Goal: Information Seeking & Learning: Learn about a topic

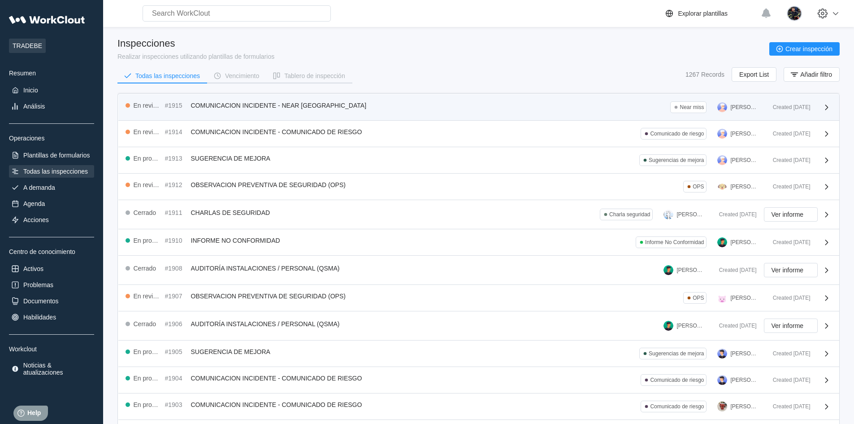
click at [352, 107] on div "En revisión #1915 COMUNICACION INCIDENTE - NEAR MISS Near miss [PERSON_NAME]" at bounding box center [445, 107] width 640 height 12
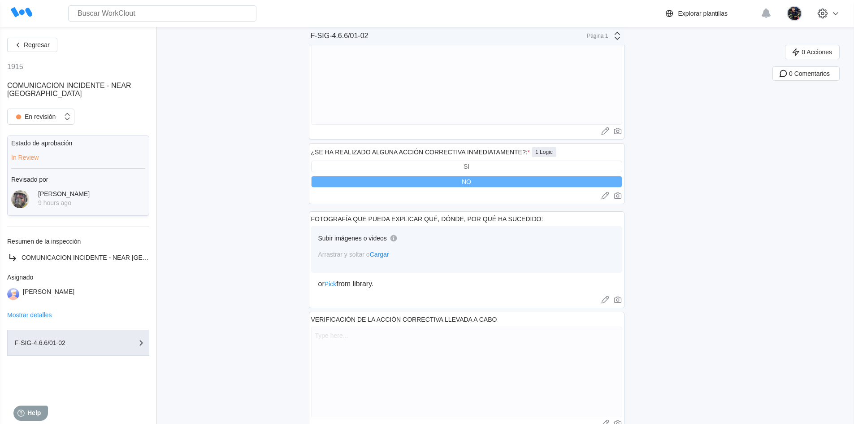
scroll to position [374, 0]
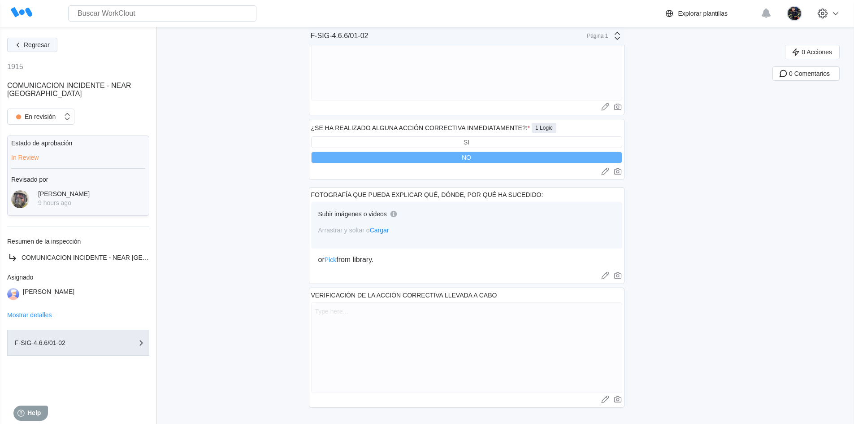
click at [35, 41] on button "Regresar" at bounding box center [32, 45] width 50 height 14
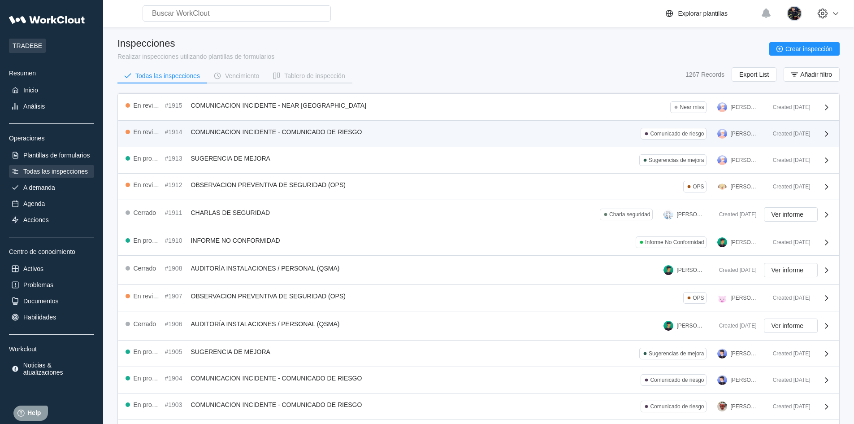
click at [334, 127] on div "En revisión #1914 COMUNICACION INCIDENTE - COMUNICADO DE RIESGO Comunicado de r…" at bounding box center [478, 134] width 721 height 26
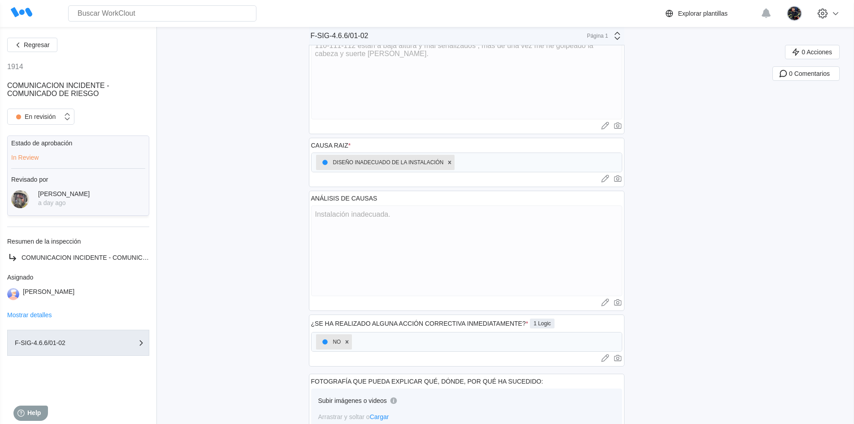
scroll to position [17, 0]
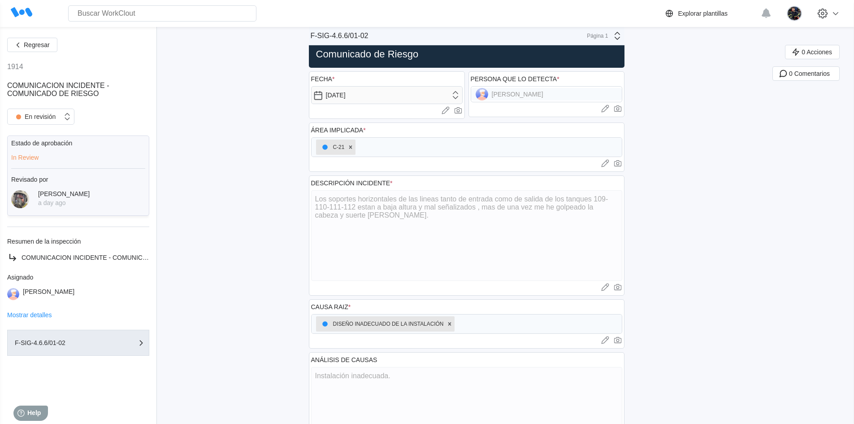
click at [236, 166] on div "Regresar 1914 COMUNICACION INCIDENTE - COMUNICADO DE RIESGO En revisión Estado …" at bounding box center [427, 329] width 854 height 638
click at [260, 195] on div "Regresar 1914 COMUNICACION INCIDENTE - COMUNICADO DE RIESGO En revisión Estado …" at bounding box center [427, 329] width 854 height 638
click at [240, 174] on div "Regresar 1914 COMUNICACION INCIDENTE - COMUNICADO DE RIESGO En revisión Estado …" at bounding box center [427, 329] width 854 height 638
click at [282, 205] on div "Regresar 1914 COMUNICACION INCIDENTE - COMUNICADO DE RIESGO En revisión Estado …" at bounding box center [427, 329] width 854 height 638
click at [736, 228] on div "Regresar 1914 COMUNICACION INCIDENTE - COMUNICADO DE RIESGO En revisión Estado …" at bounding box center [427, 329] width 854 height 638
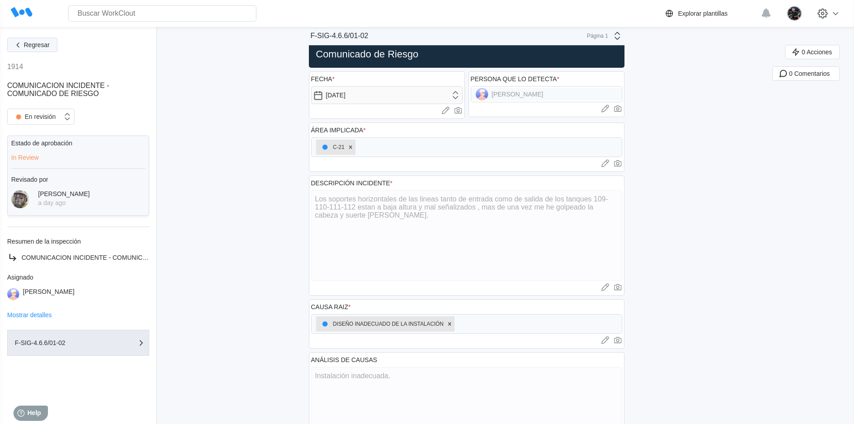
click at [39, 49] on button "Regresar" at bounding box center [32, 45] width 50 height 14
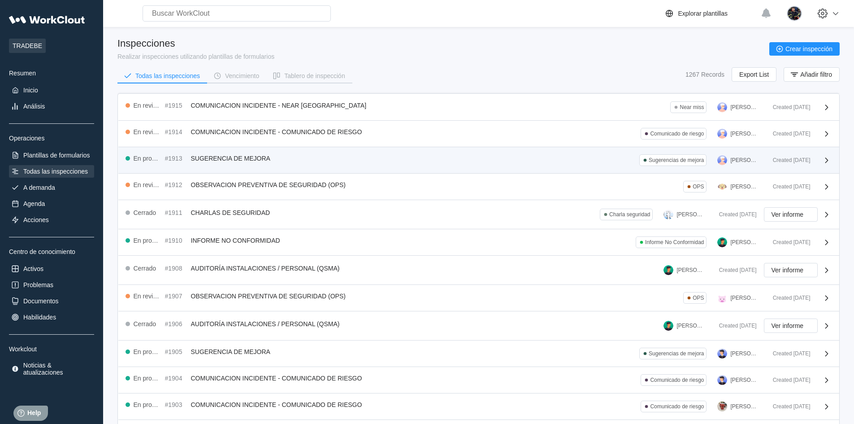
click at [350, 159] on div "En progreso #1913 SUGERENCIA DE MEJORA Sugerencias de mejora [PERSON_NAME]" at bounding box center [445, 160] width 640 height 12
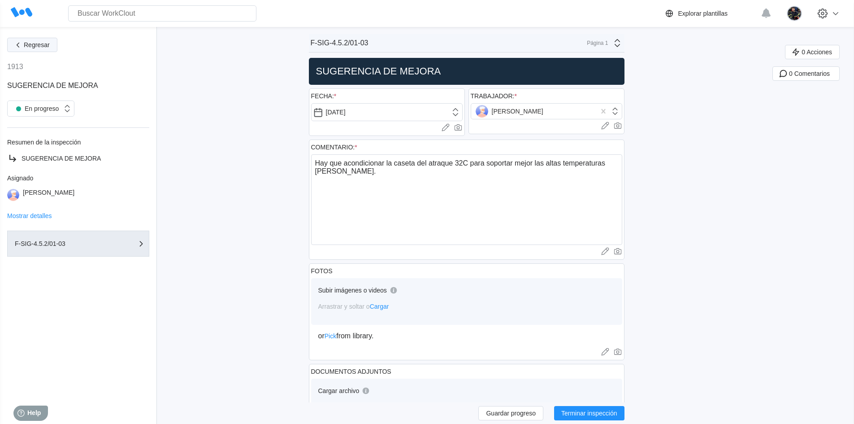
click at [29, 47] on span "Regresar" at bounding box center [37, 45] width 26 height 6
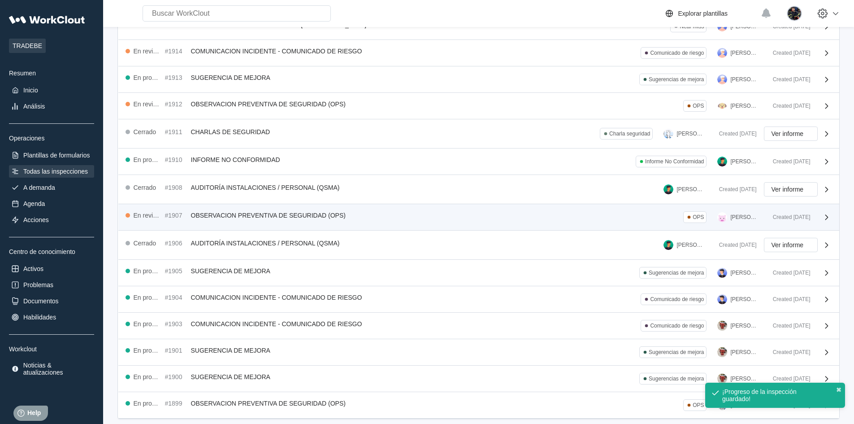
scroll to position [118, 0]
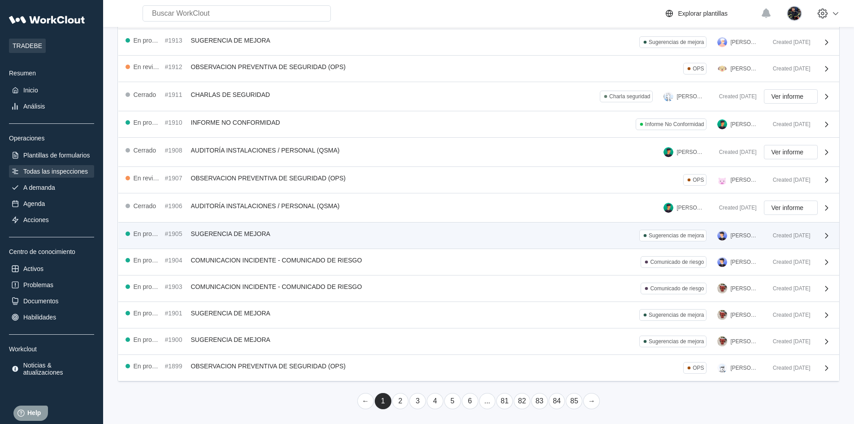
click at [365, 242] on div "En progreso #1905 SUGERENCIA DE MEJORA Sugerencias de mejora [PERSON_NAME] Crea…" at bounding box center [478, 235] width 721 height 26
click at [247, 226] on div "En progreso #1905 SUGERENCIA DE MEJORA Sugerencias de mejora [PERSON_NAME] Crea…" at bounding box center [478, 235] width 721 height 26
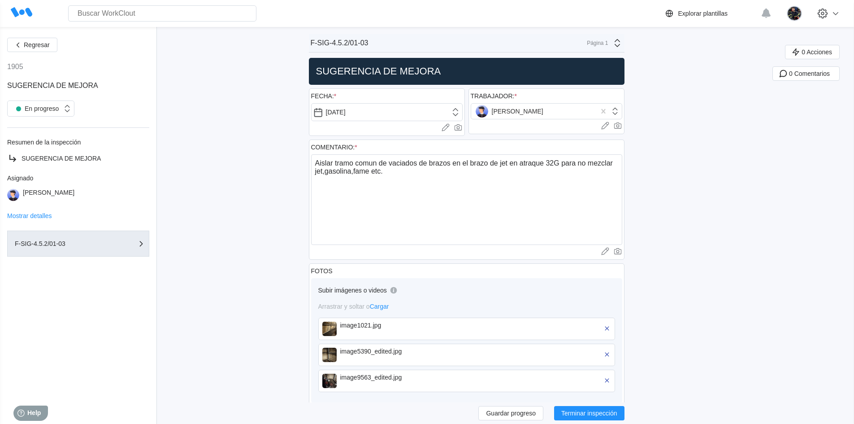
click at [365, 329] on div "image1021.jpg" at bounding box center [391, 328] width 103 height 14
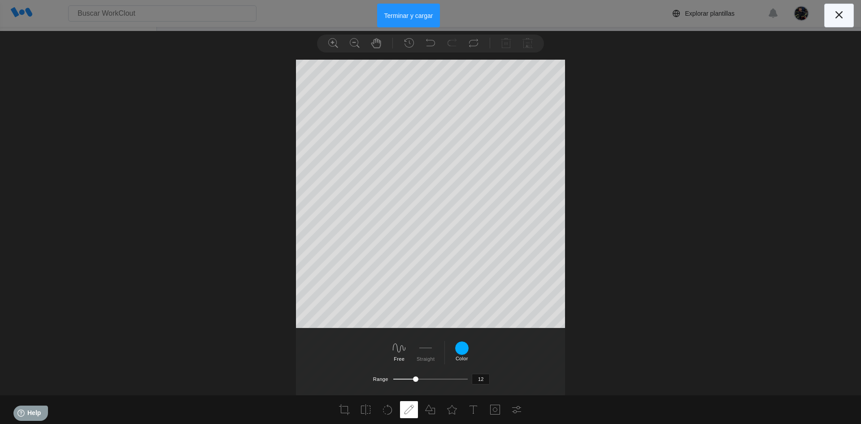
click at [835, 13] on icon at bounding box center [838, 15] width 14 height 14
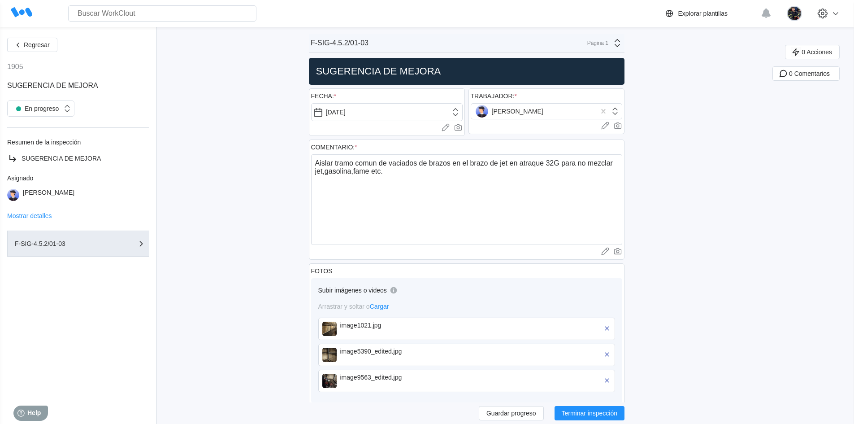
click at [410, 355] on div "image5390_edited.jpg" at bounding box center [391, 354] width 103 height 14
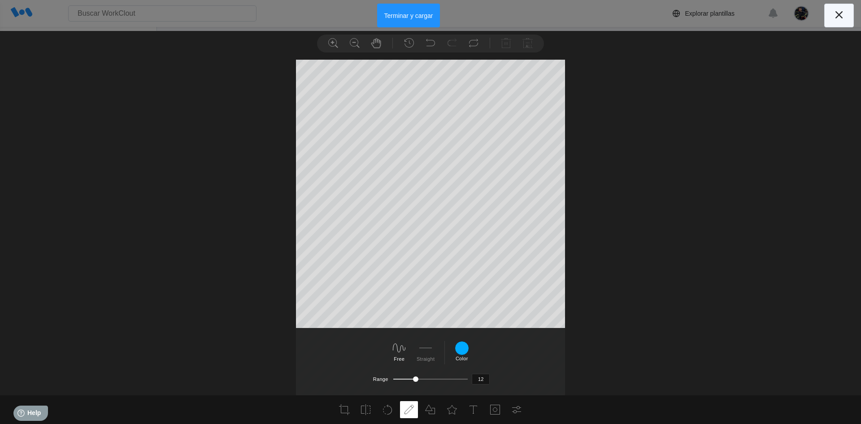
click at [839, 17] on icon at bounding box center [838, 15] width 14 height 14
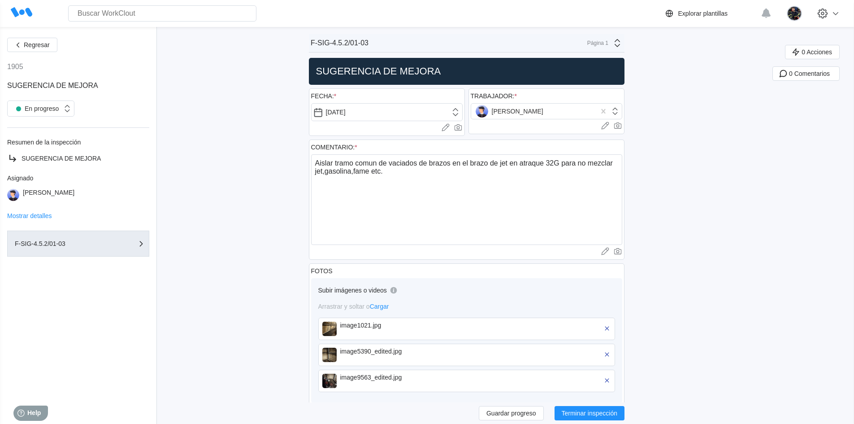
click at [416, 382] on div "image9563_edited.jpg" at bounding box center [391, 380] width 103 height 14
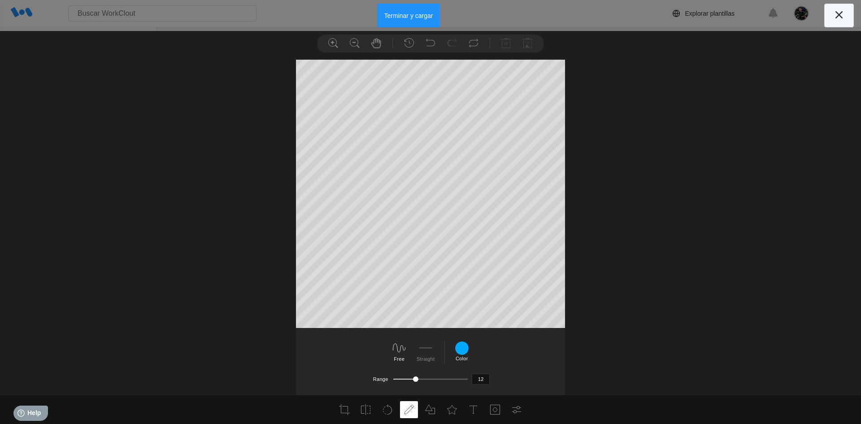
click at [839, 14] on icon at bounding box center [838, 14] width 7 height 7
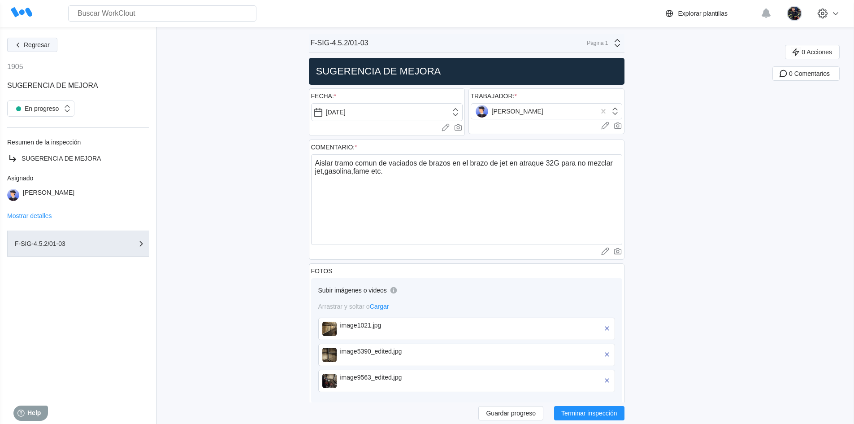
click at [27, 46] on span "Regresar" at bounding box center [37, 45] width 26 height 6
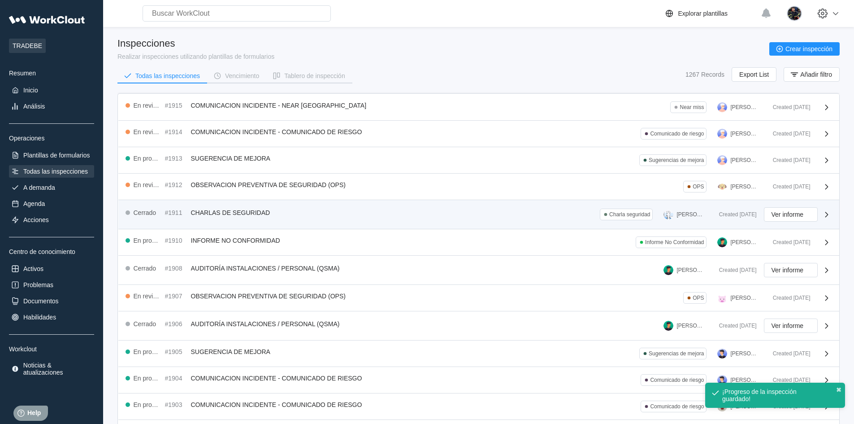
scroll to position [118, 0]
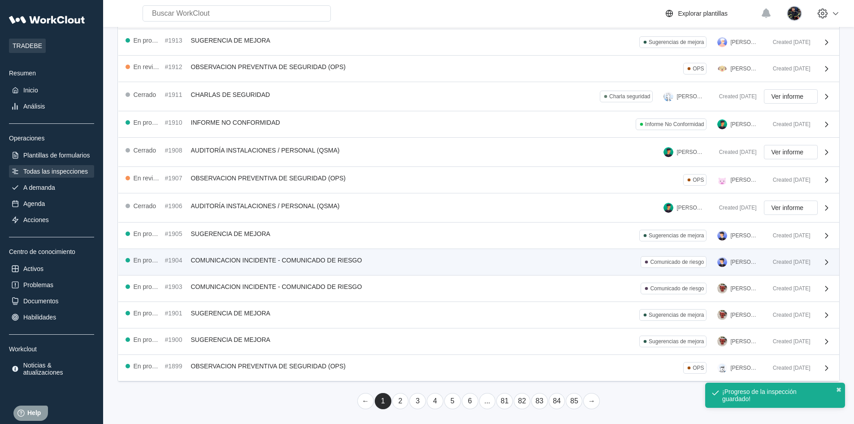
click at [377, 274] on div "En progreso #1904 COMUNICACION INCIDENTE - COMUNICADO DE RIESGO Comunicado de r…" at bounding box center [478, 262] width 721 height 26
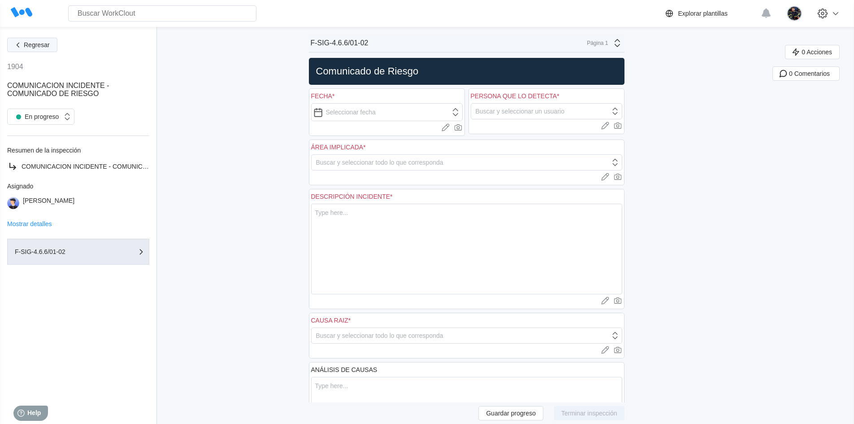
click at [40, 42] on span "Regresar" at bounding box center [37, 45] width 26 height 6
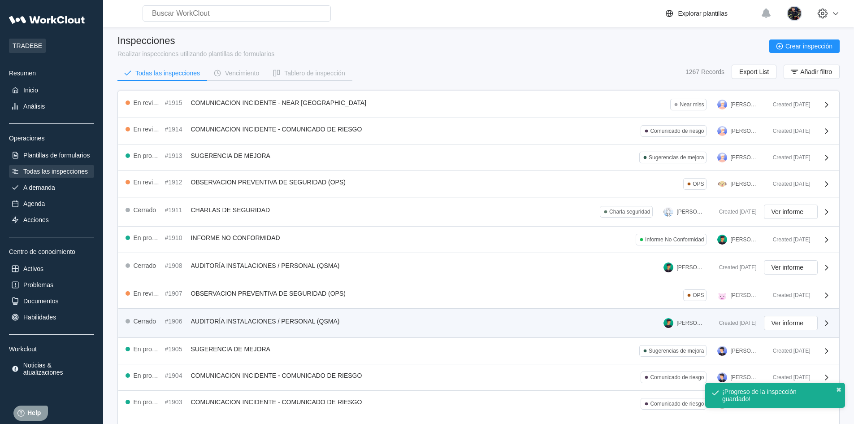
scroll to position [118, 0]
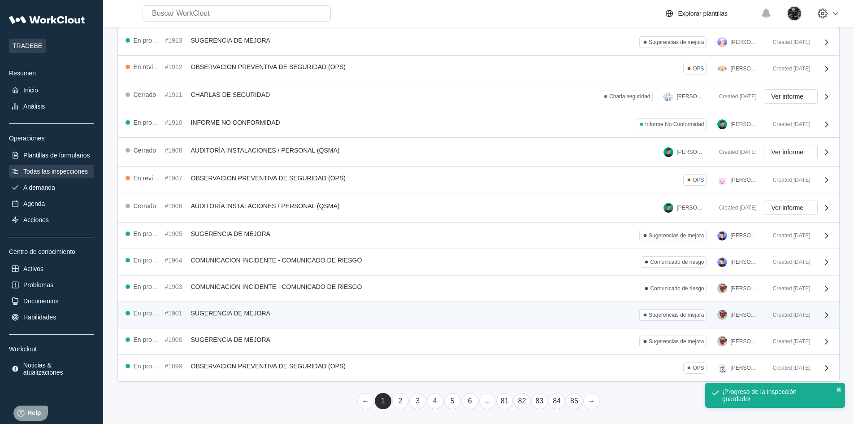
click at [402, 322] on div "En progreso #1901 SUGERENCIA DE MEJORA Sugerencias de mejora [PERSON_NAME] Crea…" at bounding box center [478, 315] width 721 height 26
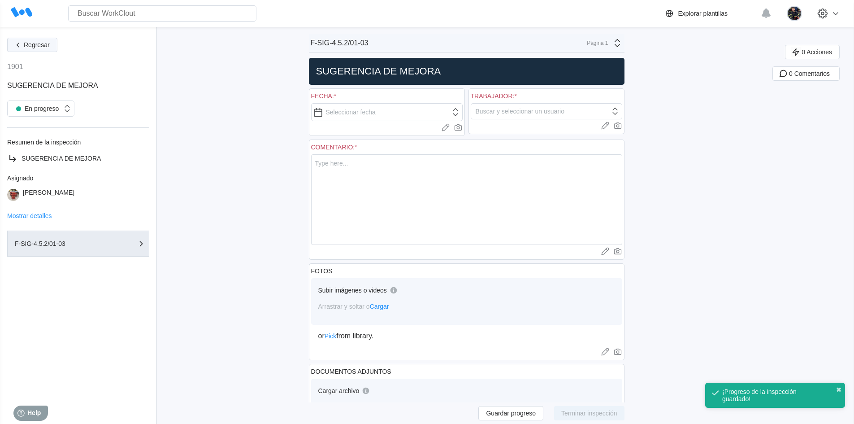
click at [19, 42] on icon "button" at bounding box center [18, 45] width 10 height 10
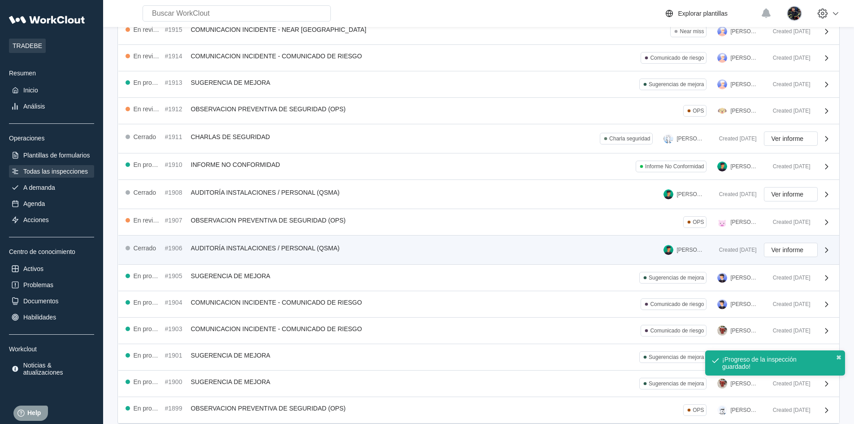
scroll to position [118, 0]
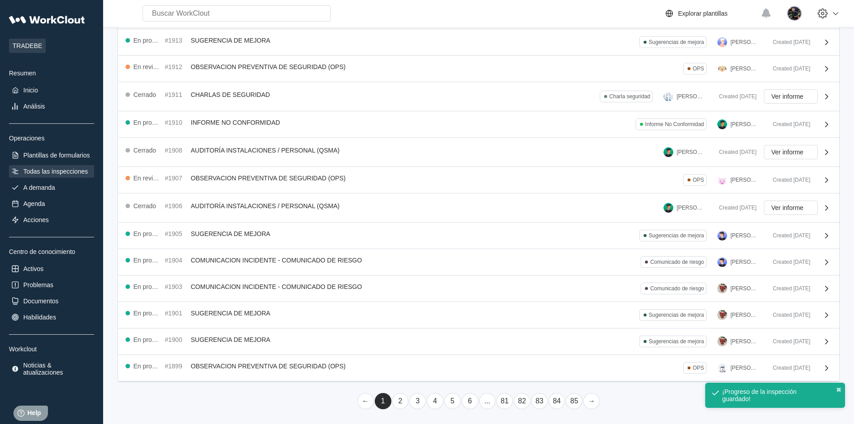
click at [403, 399] on link "2" at bounding box center [400, 401] width 17 height 16
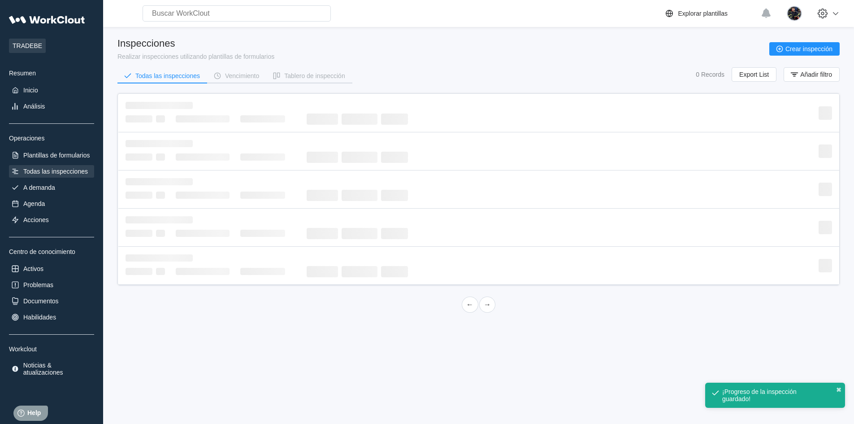
scroll to position [0, 0]
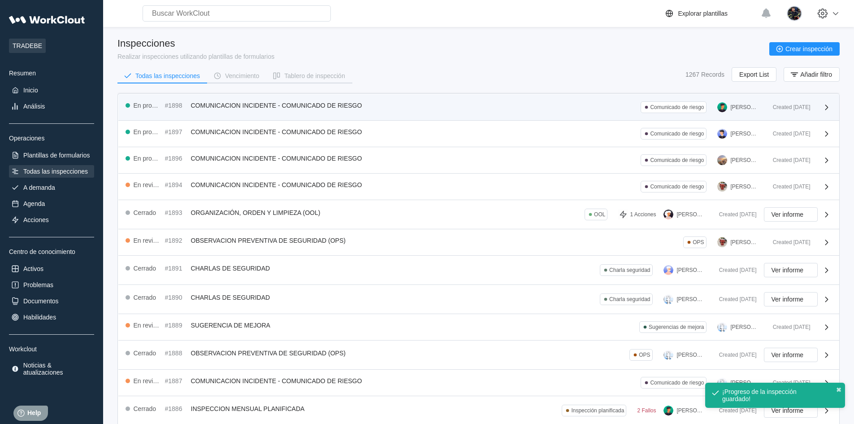
click at [308, 110] on div "En progreso #1898 COMUNICACION INCIDENTE - COMUNICADO DE RIESGO Comunicado de r…" at bounding box center [445, 107] width 640 height 12
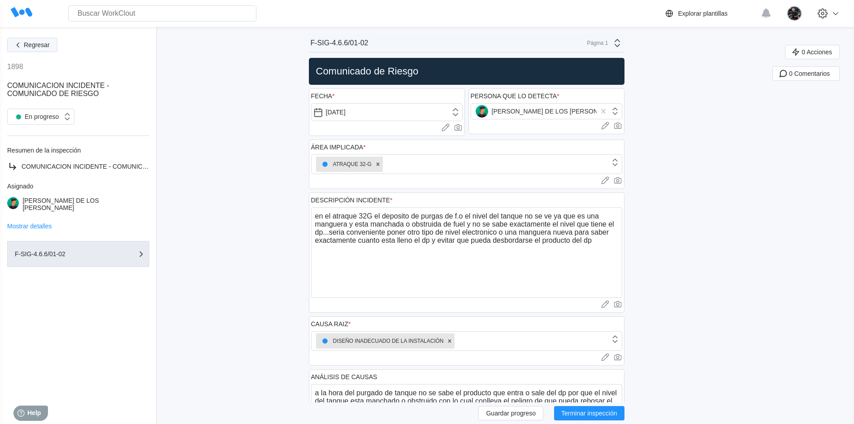
click at [30, 45] on span "Regresar" at bounding box center [37, 45] width 26 height 6
